Goal: Information Seeking & Learning: Understand process/instructions

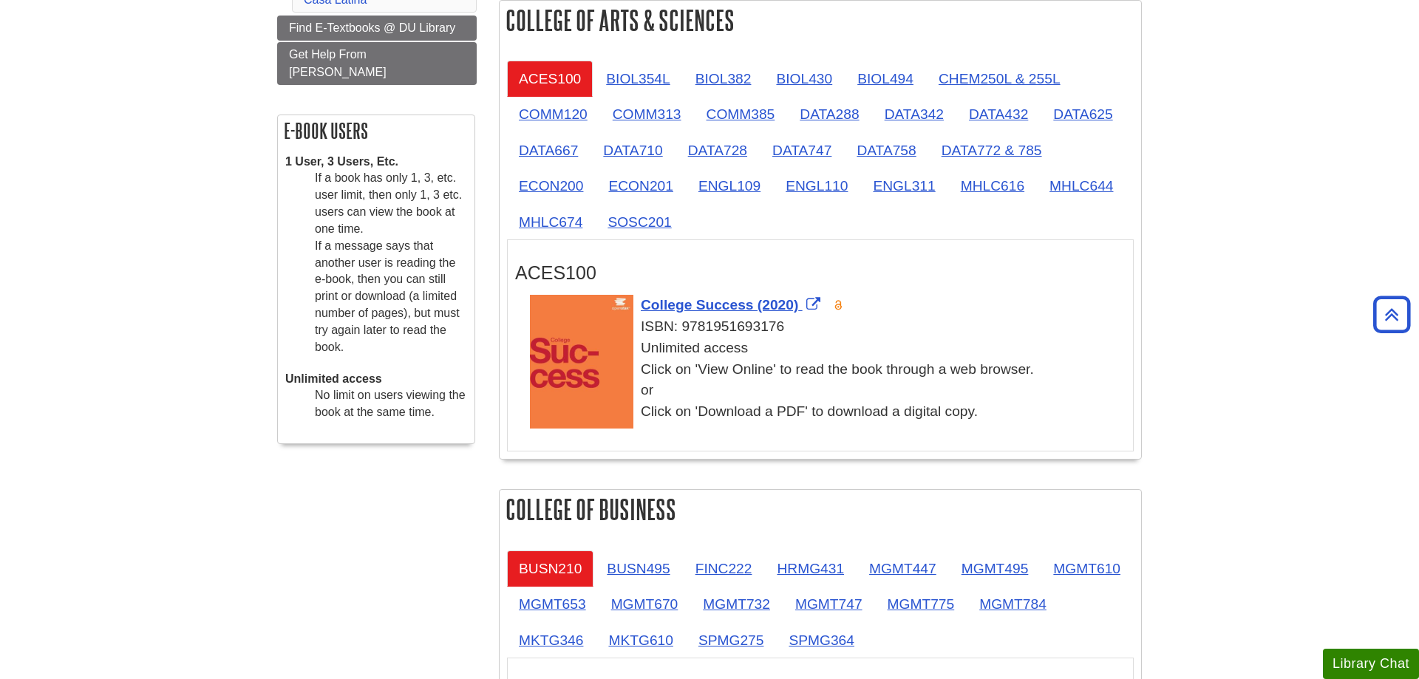
scroll to position [393, 0]
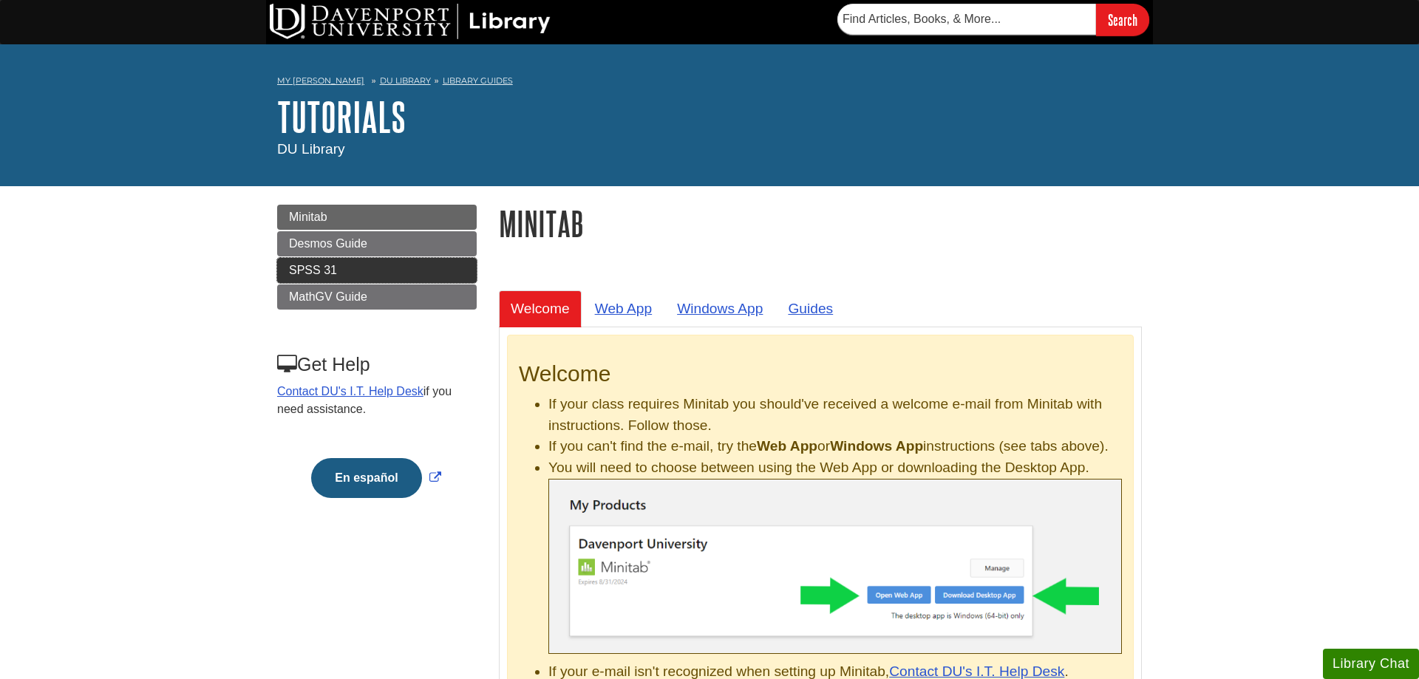
click at [445, 270] on link "SPSS 31" at bounding box center [376, 270] width 199 height 25
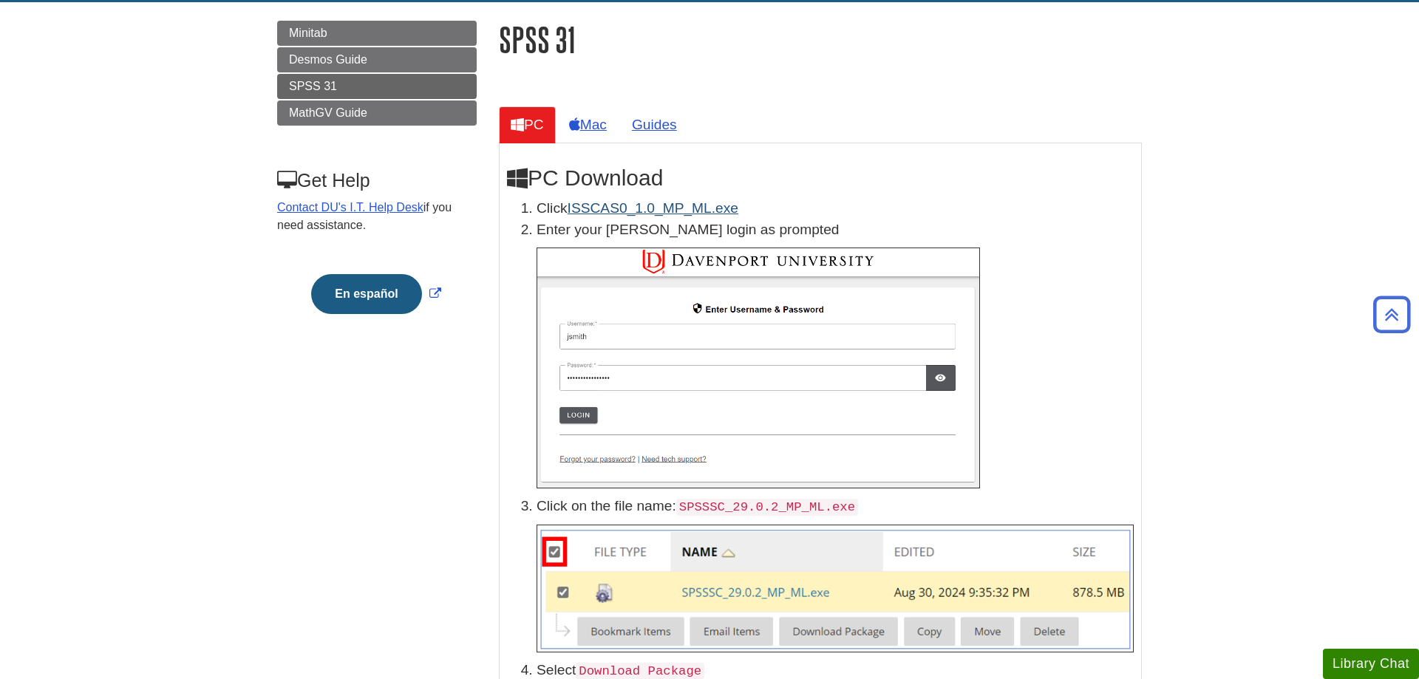
scroll to position [151, 0]
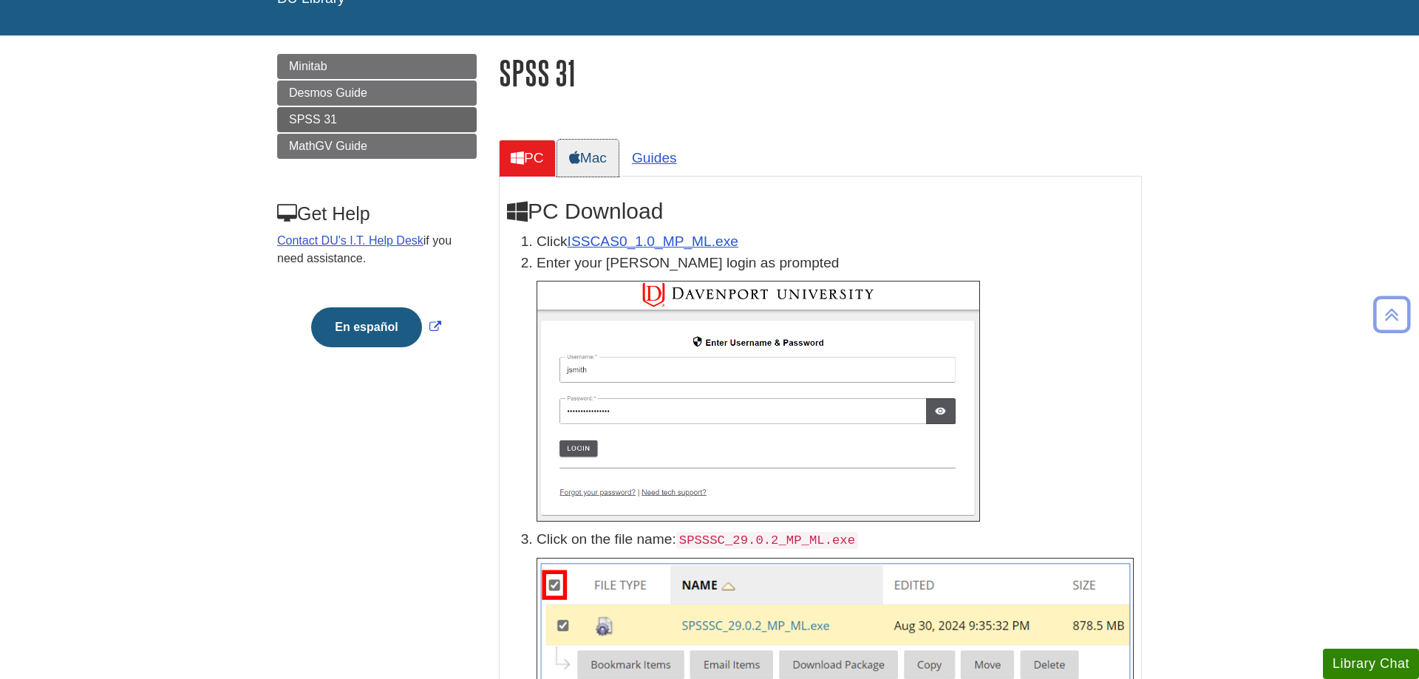
click at [607, 159] on link "Mac" at bounding box center [587, 158] width 61 height 36
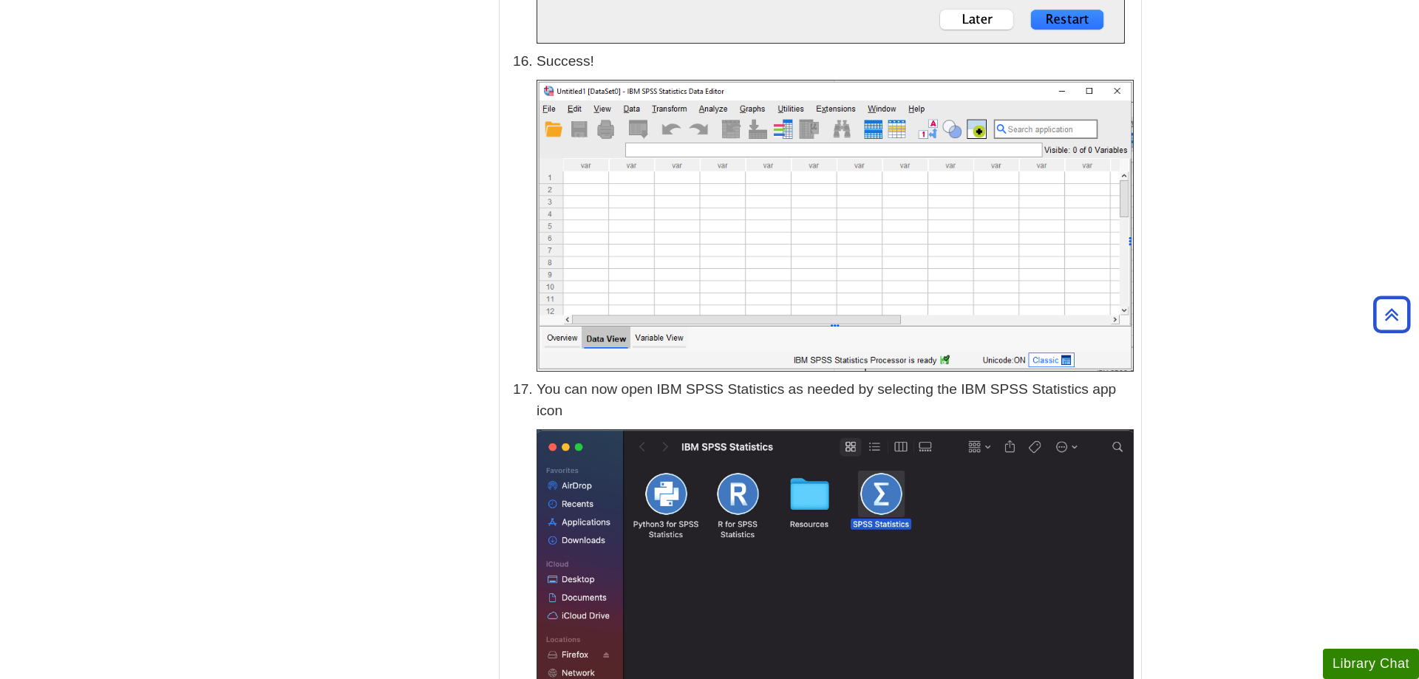
scroll to position [6255, 0]
